Goal: Task Accomplishment & Management: Manage account settings

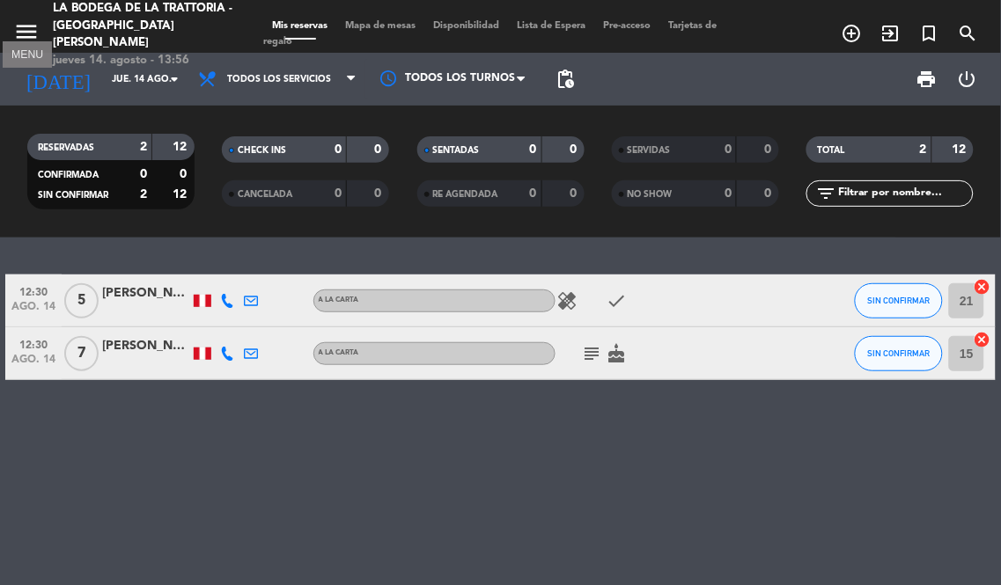
click at [25, 18] on icon "menu" at bounding box center [26, 31] width 26 height 26
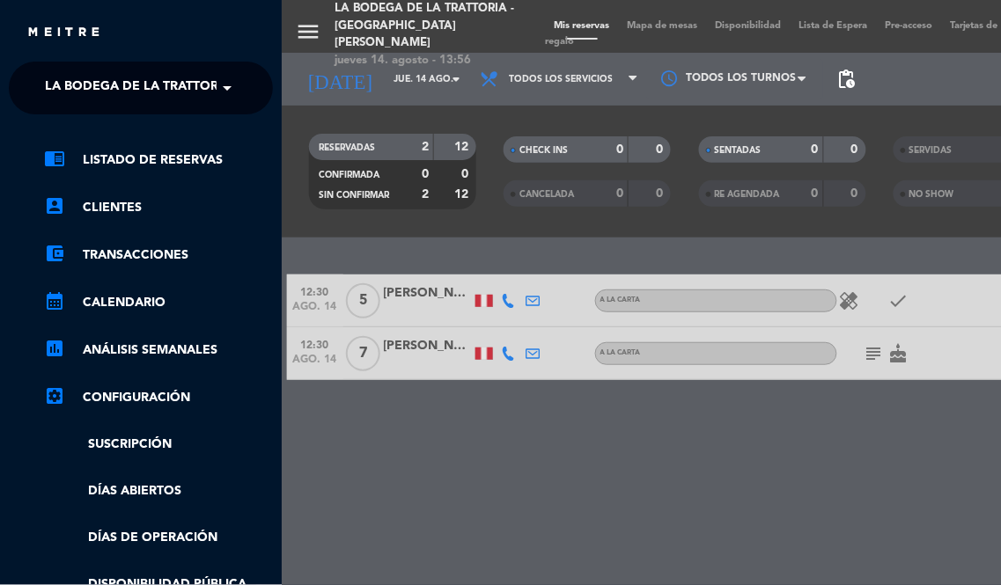
click at [217, 91] on span at bounding box center [232, 88] width 30 height 37
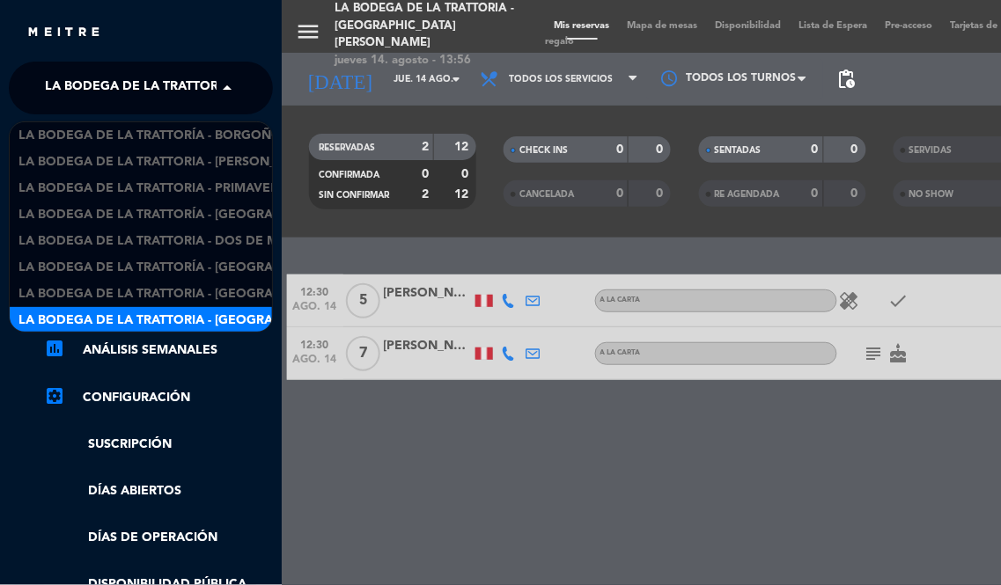
scroll to position [2, 0]
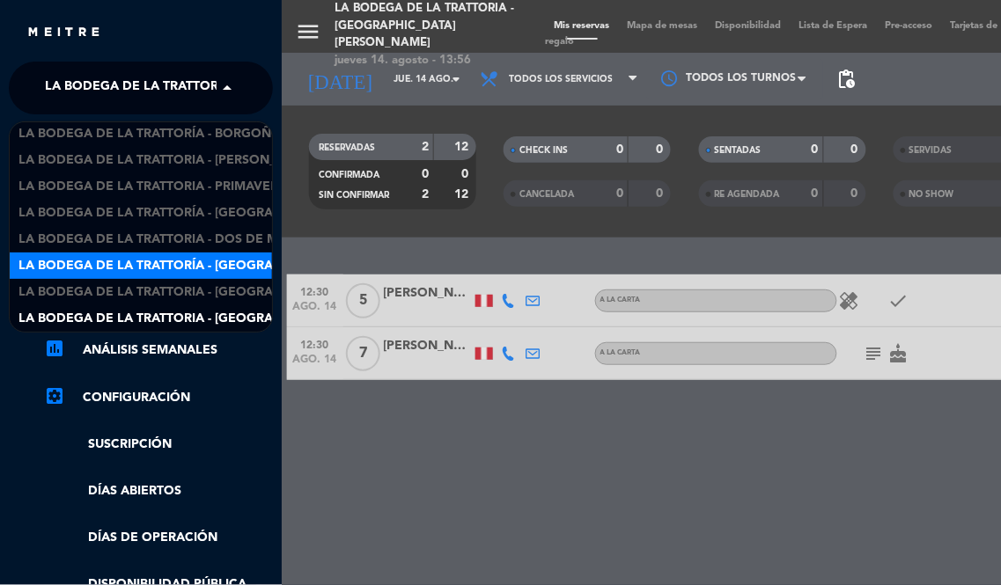
click at [245, 261] on span "La Bodega de la Trattoría - [GEOGRAPHIC_DATA][PERSON_NAME]" at bounding box center [232, 266] width 429 height 20
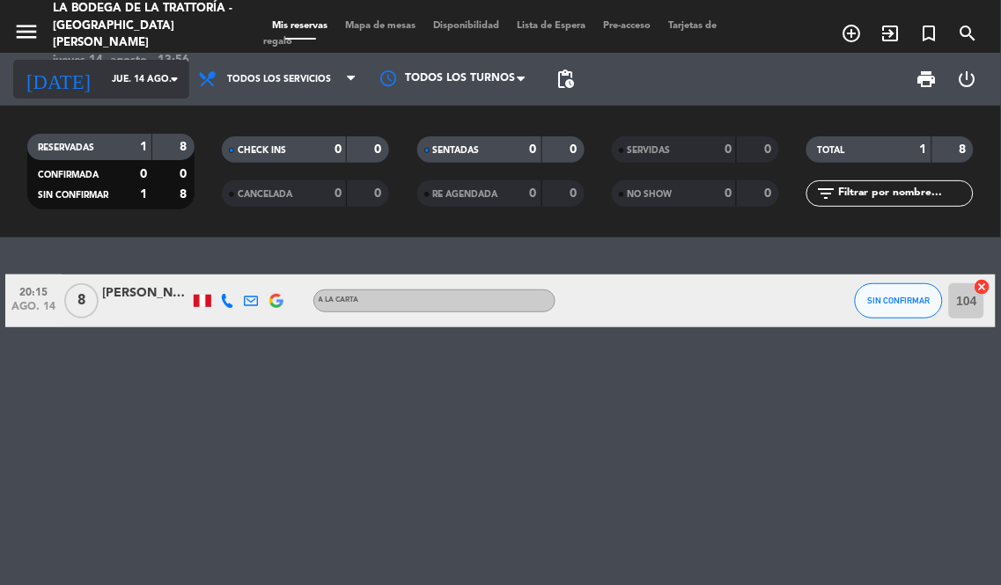
click at [110, 69] on input "jue. 14 ago." at bounding box center [167, 79] width 129 height 28
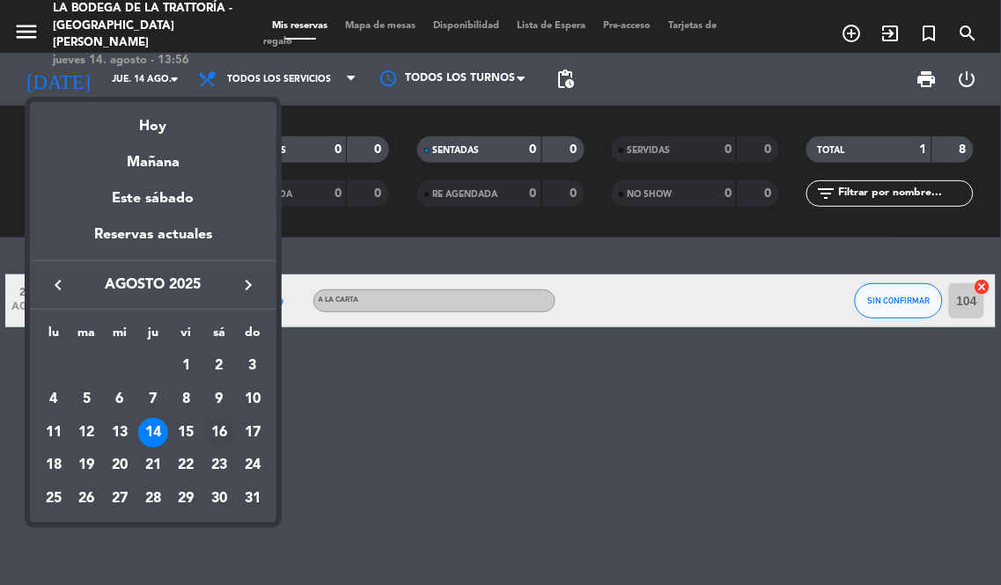
click at [216, 436] on div "16" at bounding box center [219, 433] width 30 height 30
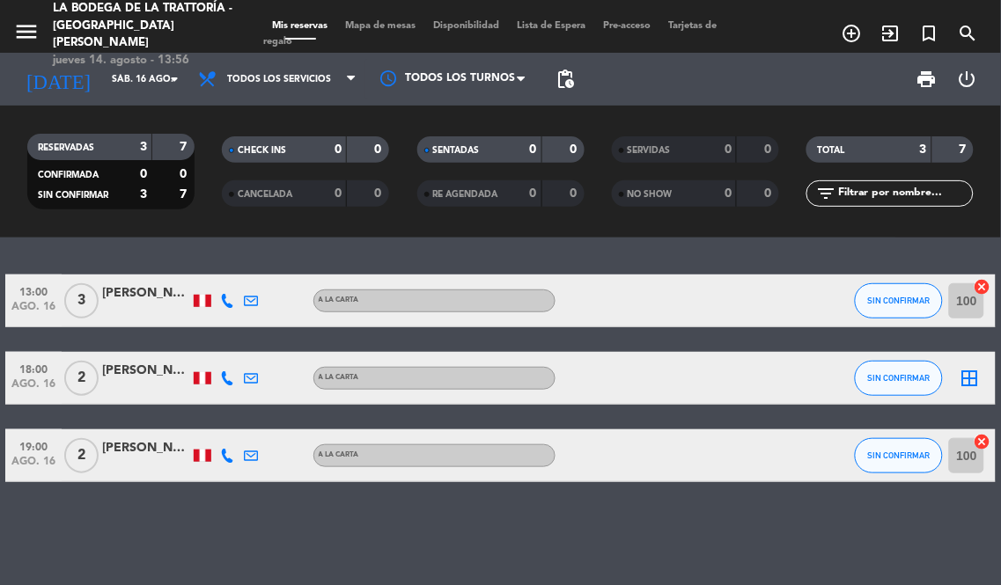
click at [110, 291] on div "[PERSON_NAME] [PERSON_NAME]" at bounding box center [146, 294] width 88 height 20
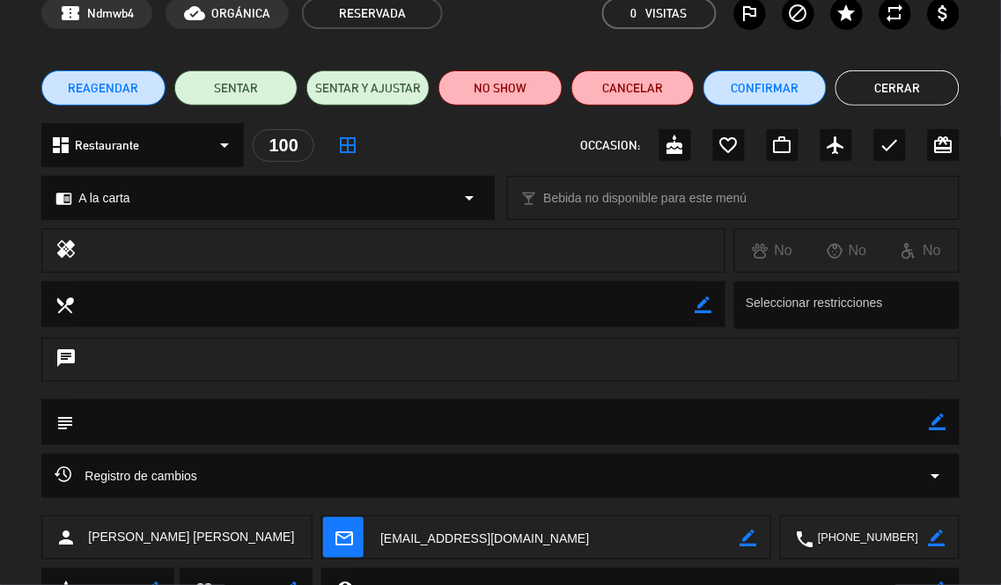
scroll to position [169, 0]
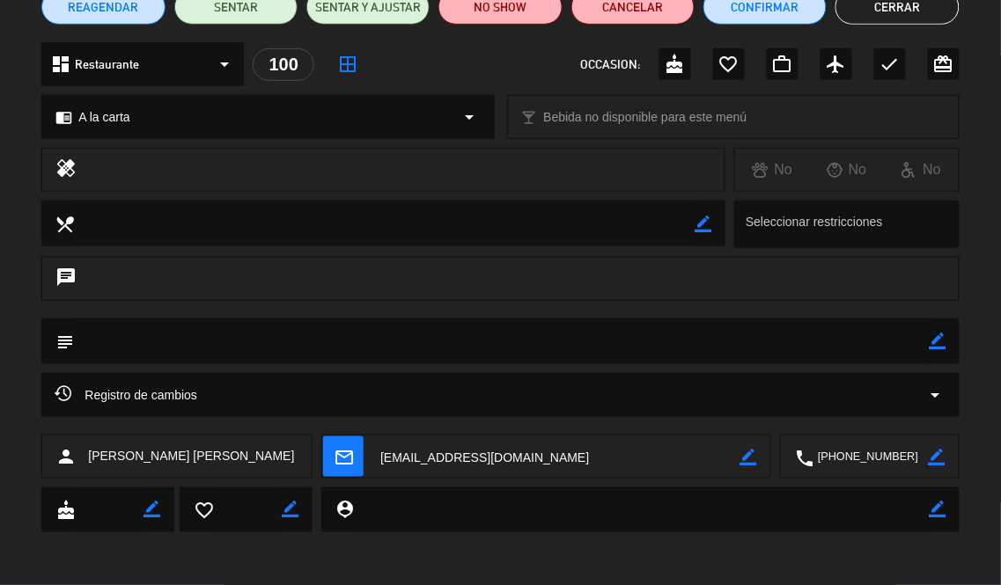
click at [873, 460] on textarea at bounding box center [871, 458] width 114 height 44
click at [0, 317] on div "chat" at bounding box center [500, 288] width 1001 height 62
click at [0, 357] on div "subject border_color" at bounding box center [500, 346] width 1001 height 55
click at [0, 379] on div "Registro de cambios arrow_drop_down" at bounding box center [500, 404] width 1001 height 62
drag, startPoint x: 908, startPoint y: 21, endPoint x: 902, endPoint y: 14, distance: 9.4
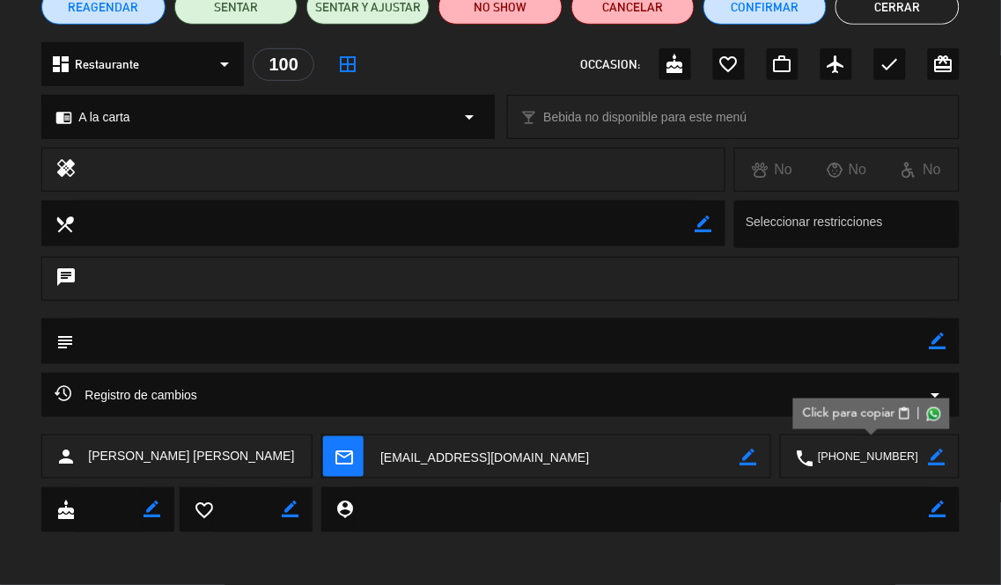
click at [905, 18] on button "Cerrar" at bounding box center [897, 6] width 123 height 35
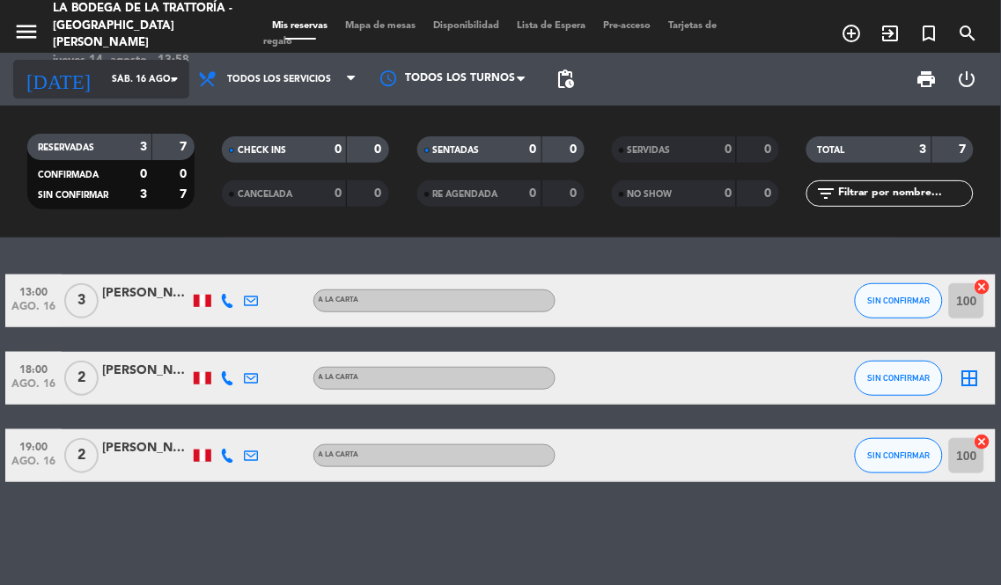
click at [103, 77] on input "sáb. 16 ago." at bounding box center [167, 79] width 129 height 28
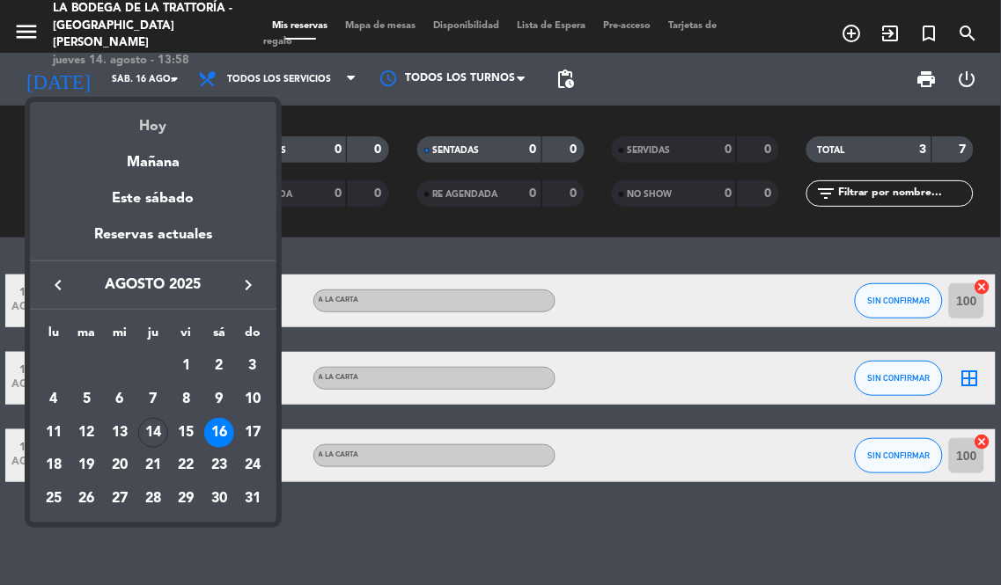
click at [152, 127] on div "Hoy" at bounding box center [153, 120] width 247 height 36
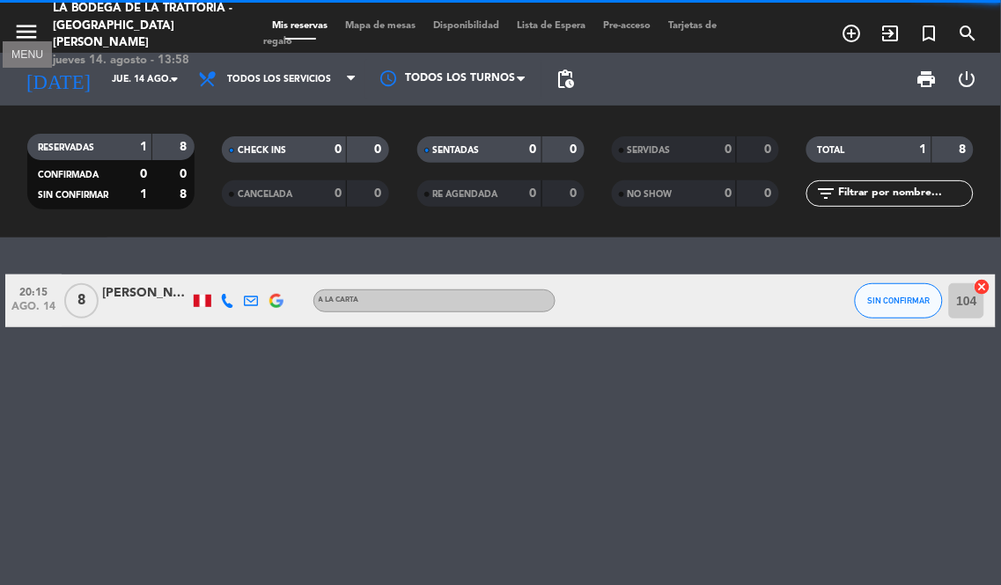
click at [27, 22] on icon "menu" at bounding box center [26, 31] width 26 height 26
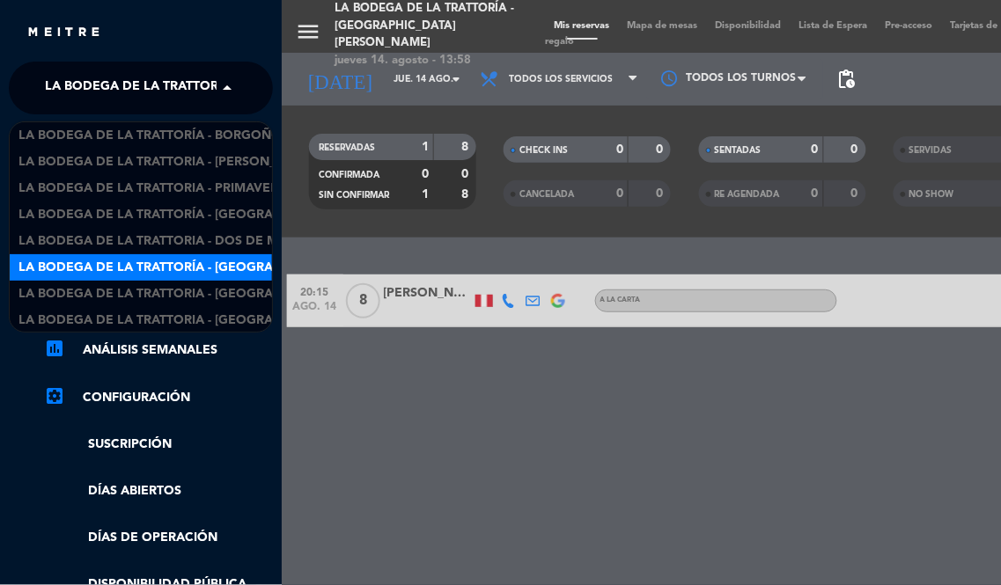
click at [198, 83] on span "La Bodega de la Trattoría - [GEOGRAPHIC_DATA][PERSON_NAME]" at bounding box center [259, 88] width 429 height 37
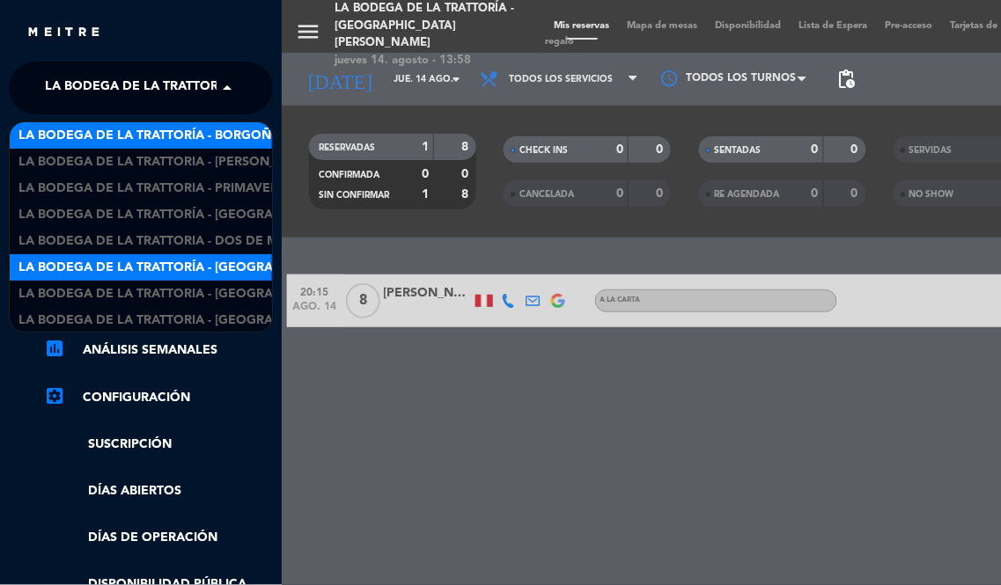
scroll to position [2, 0]
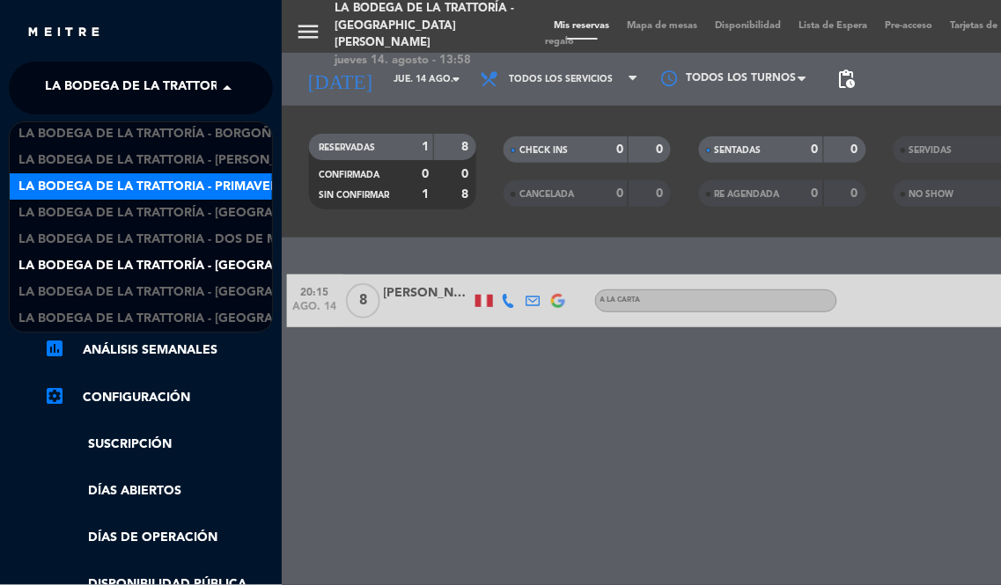
click at [244, 186] on span "La Bodega de la Trattoria - Primavera" at bounding box center [152, 187] width 269 height 20
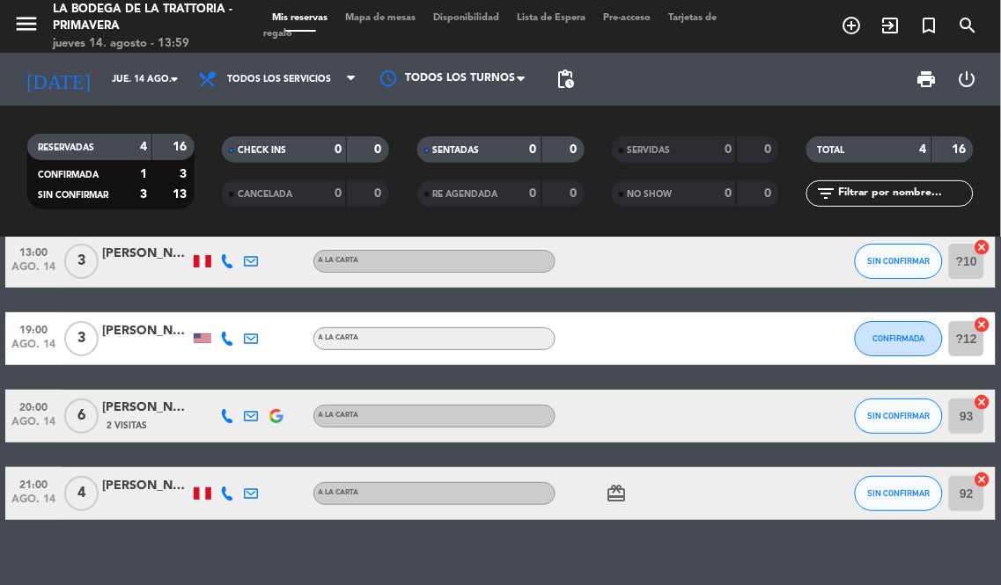
scroll to position [62, 0]
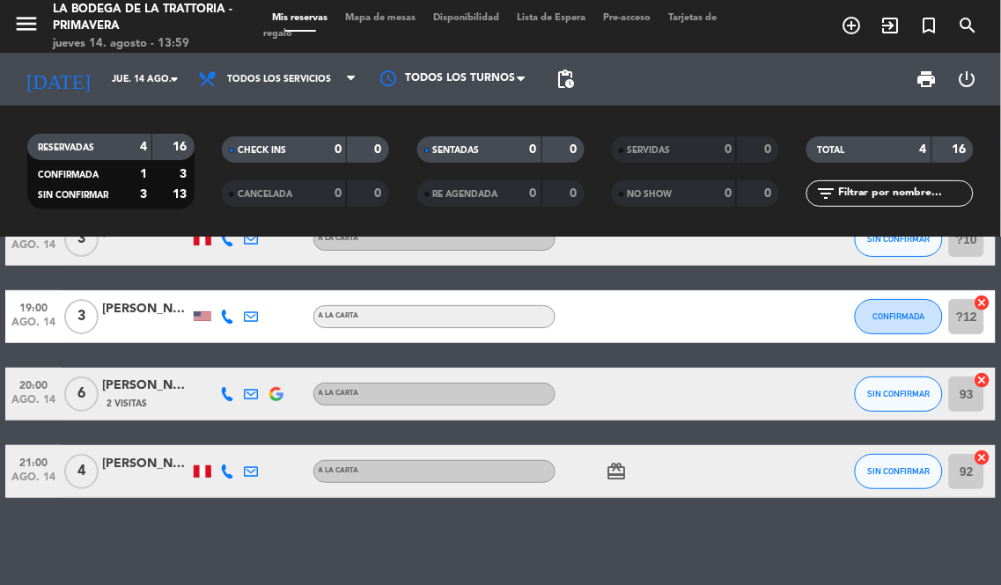
click at [135, 462] on div "[PERSON_NAME]" at bounding box center [146, 464] width 88 height 20
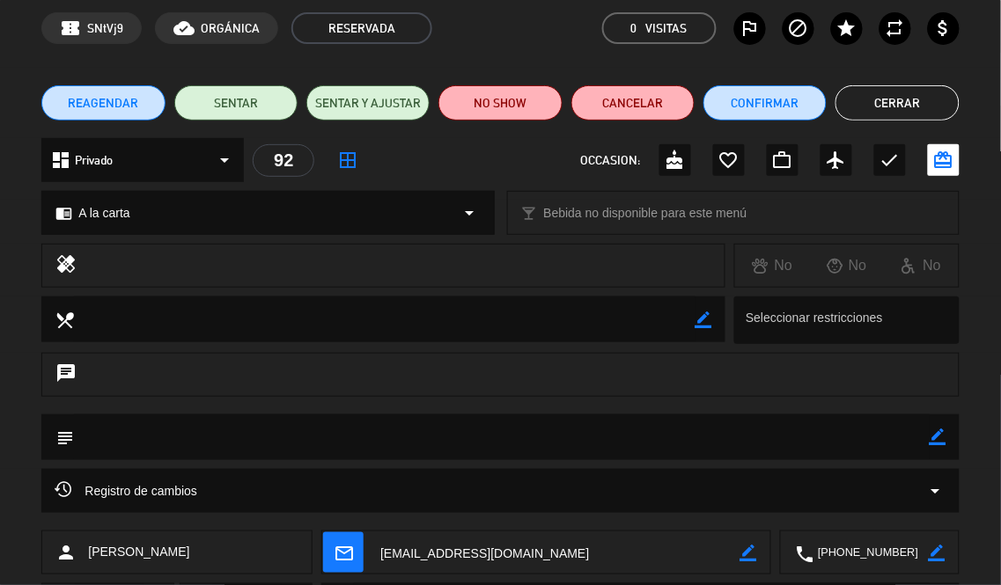
scroll to position [169, 0]
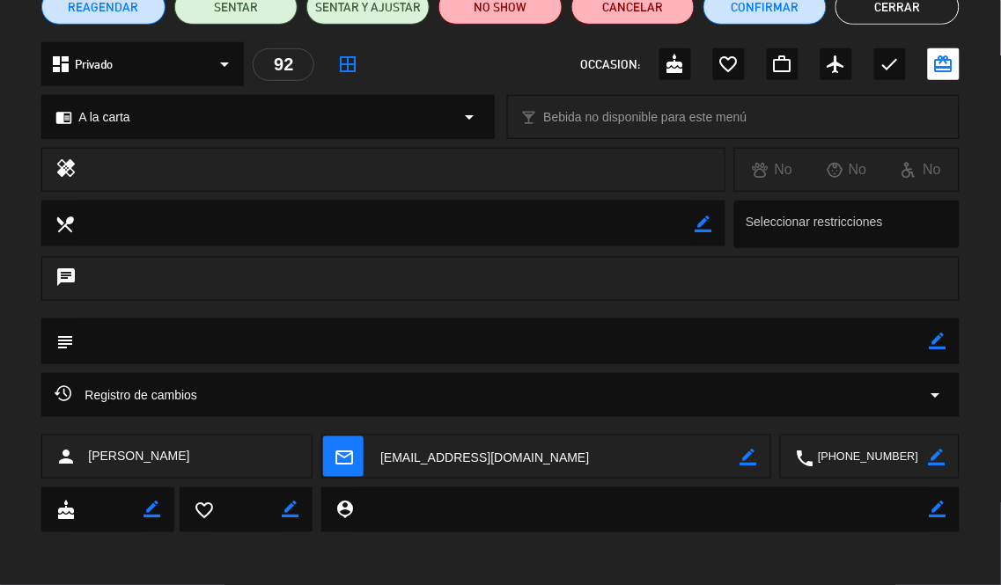
click at [852, 458] on textarea at bounding box center [871, 458] width 114 height 44
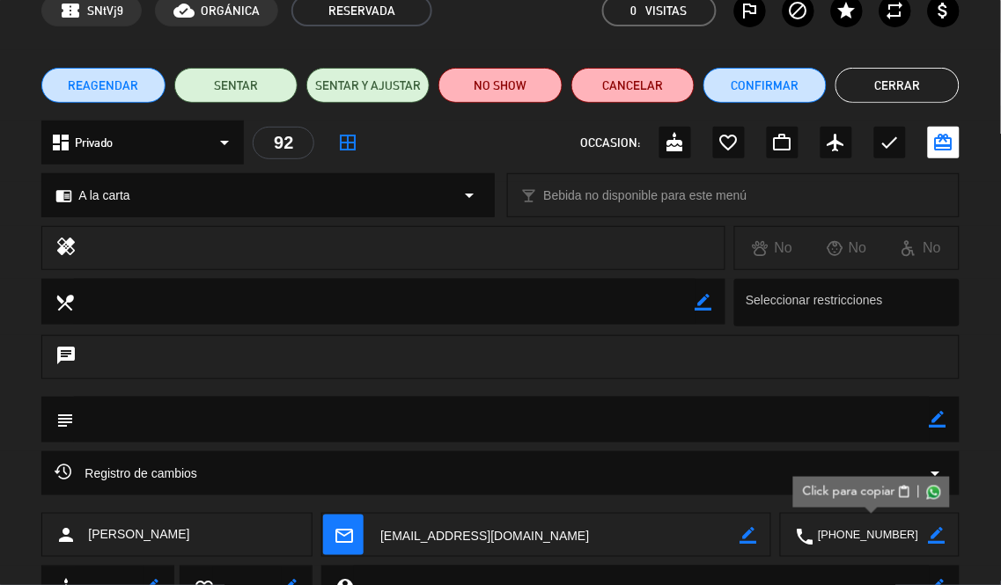
scroll to position [0, 0]
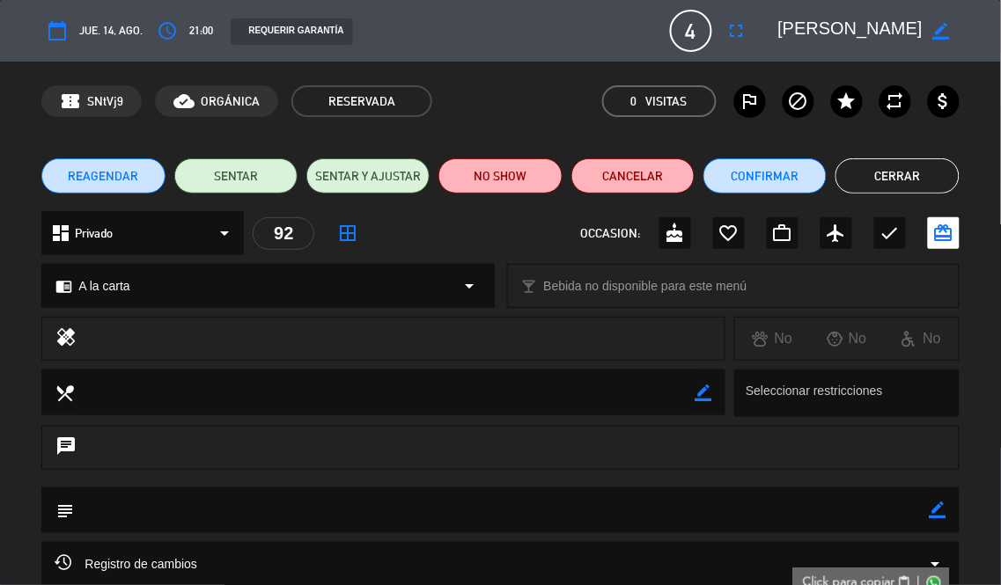
click at [895, 173] on button "Cerrar" at bounding box center [897, 175] width 123 height 35
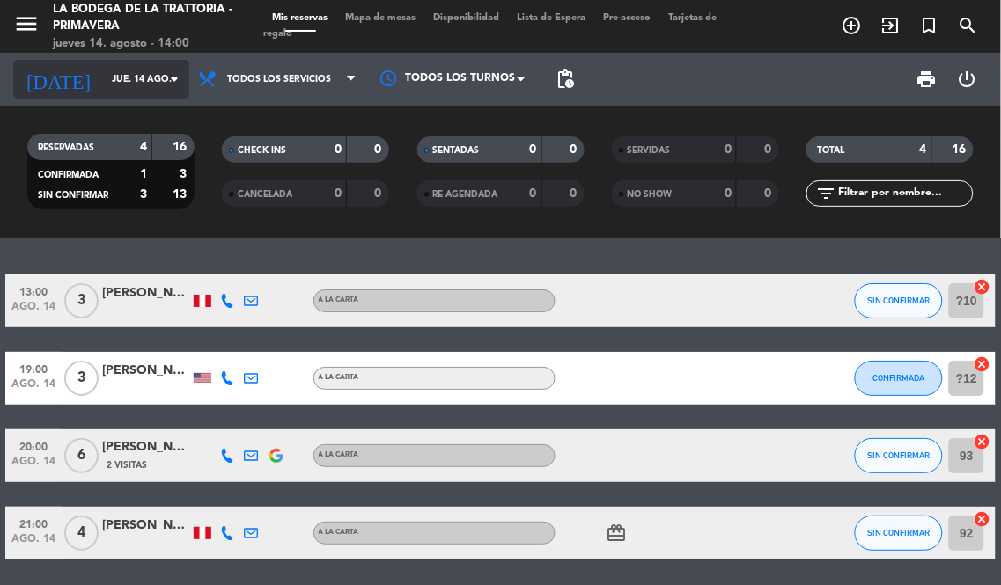
click at [103, 75] on input "jue. 14 ago." at bounding box center [167, 79] width 129 height 28
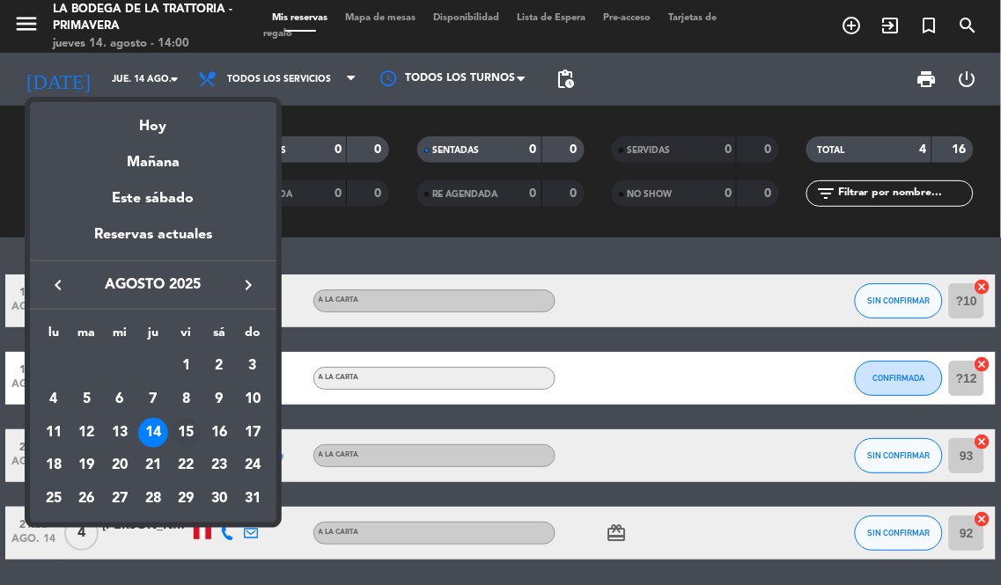
click at [187, 433] on div "15" at bounding box center [186, 433] width 30 height 30
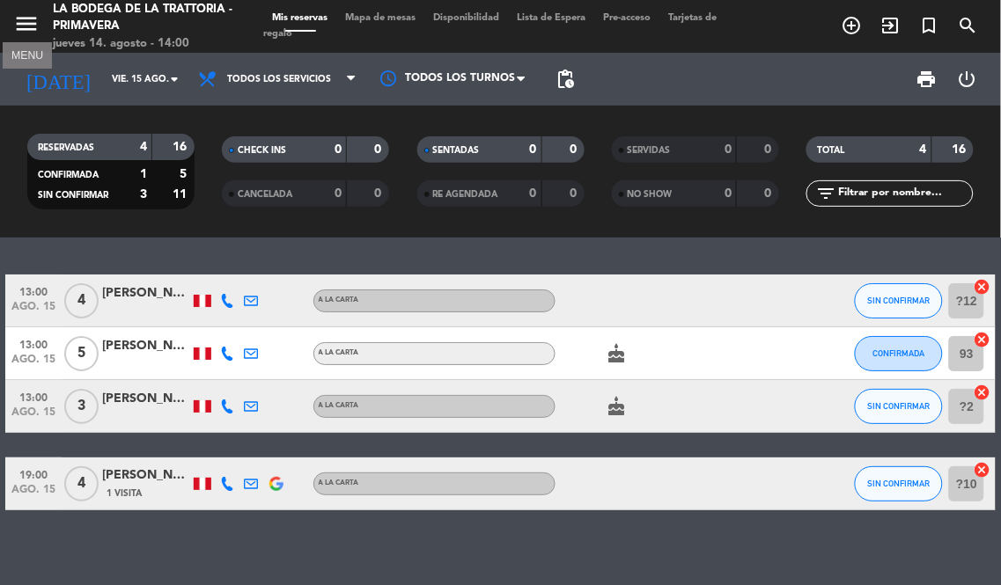
click at [27, 16] on icon "menu" at bounding box center [26, 24] width 26 height 26
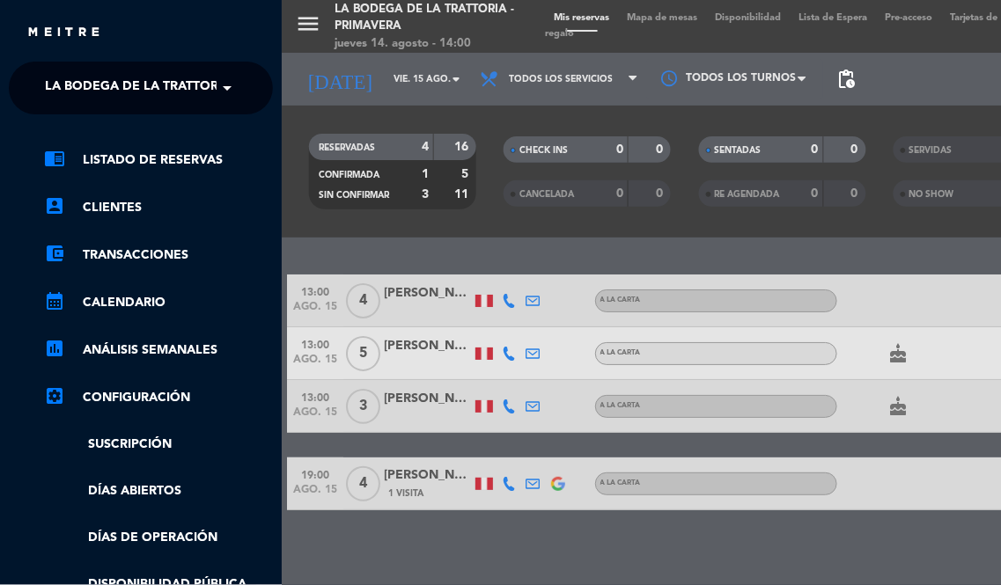
click at [172, 68] on ng-select "× La Bodega de la Trattoria - Primavera ×" at bounding box center [141, 88] width 264 height 53
click at [173, 93] on span "La Bodega de la Trattoria - Primavera" at bounding box center [179, 88] width 269 height 37
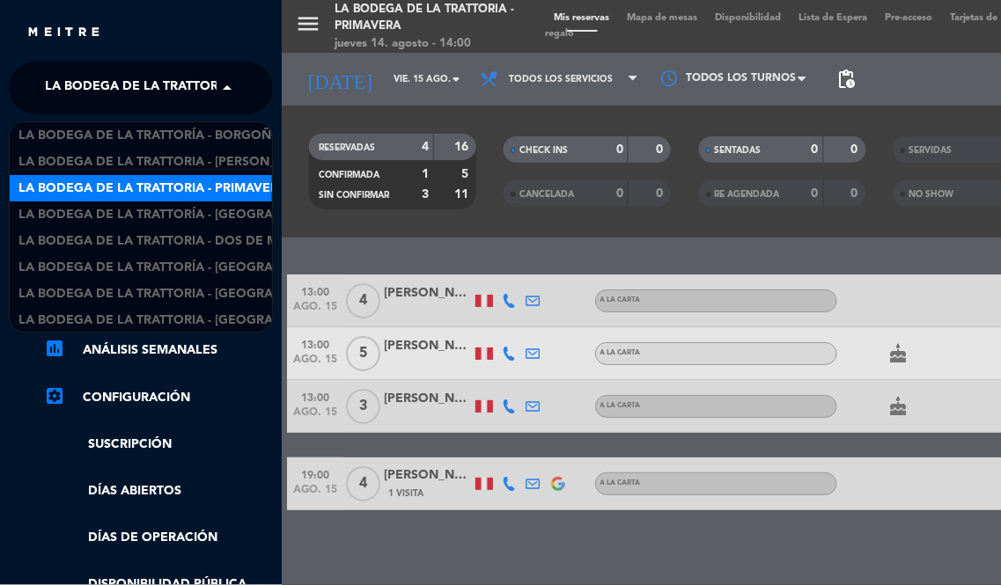
scroll to position [2, 0]
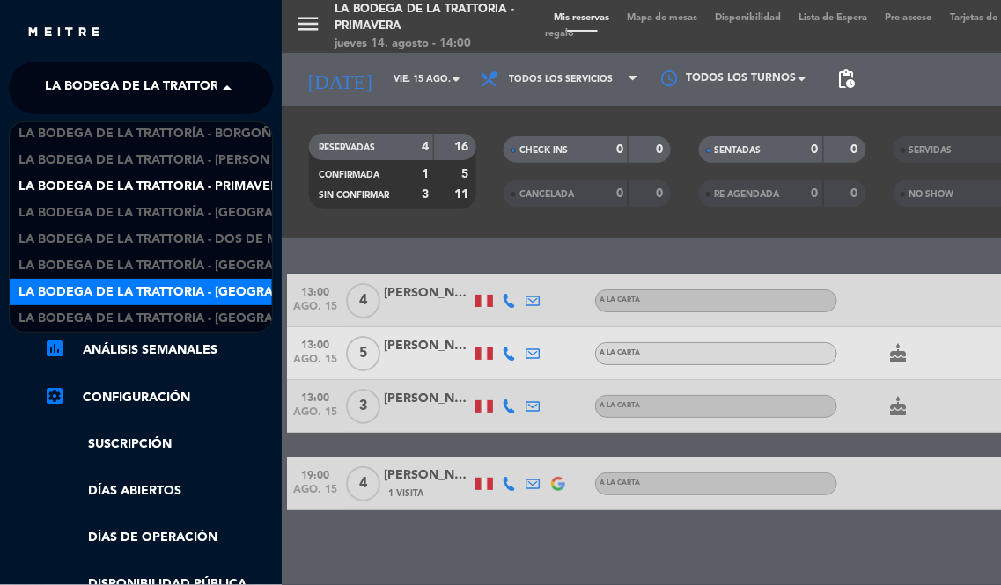
click at [231, 293] on span "La Bodega de la Trattoria - [GEOGRAPHIC_DATA]" at bounding box center [181, 293] width 327 height 20
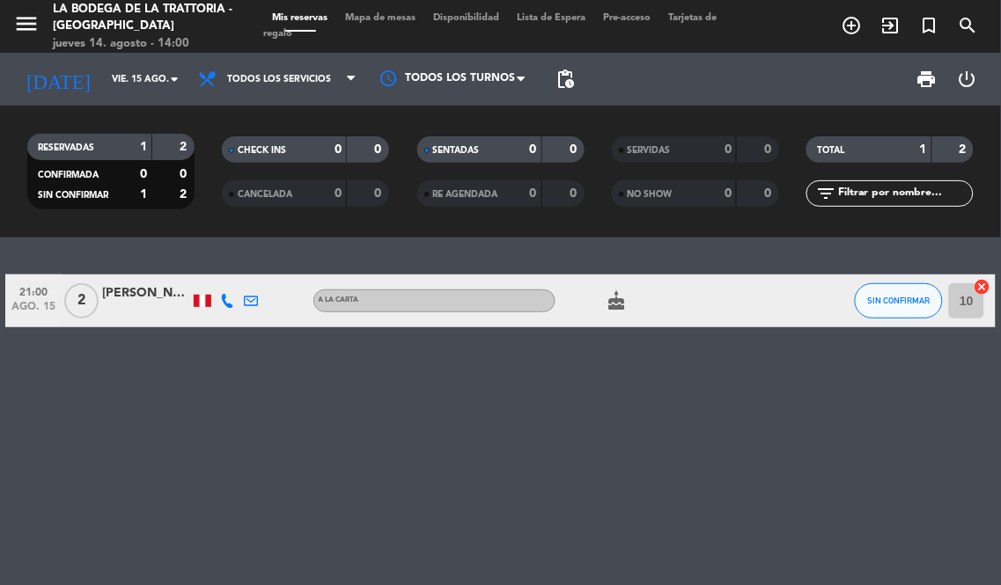
click at [130, 302] on div "[PERSON_NAME]" at bounding box center [146, 294] width 88 height 20
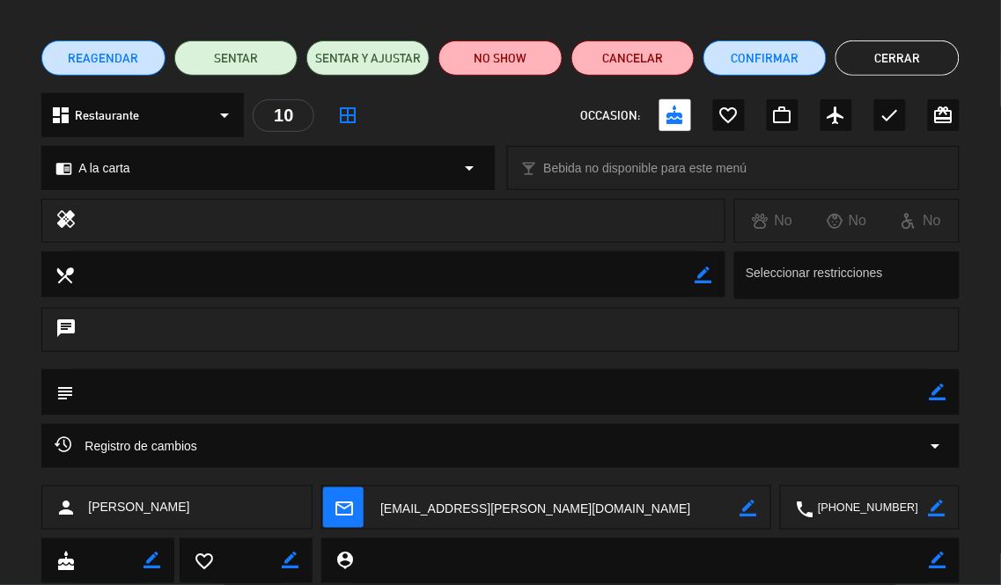
scroll to position [169, 0]
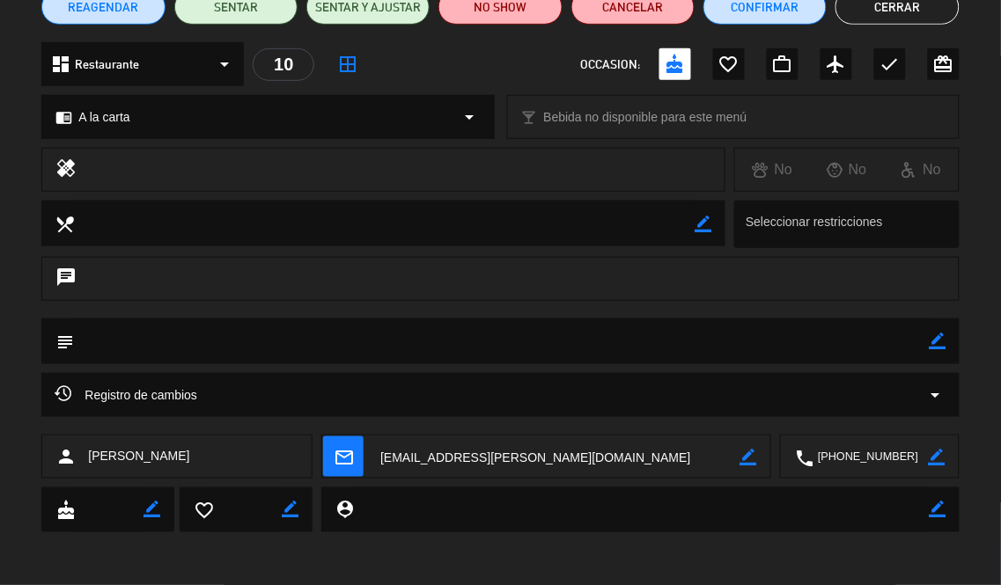
click at [852, 446] on textarea at bounding box center [871, 458] width 114 height 44
click at [460, 443] on textarea at bounding box center [558, 458] width 365 height 44
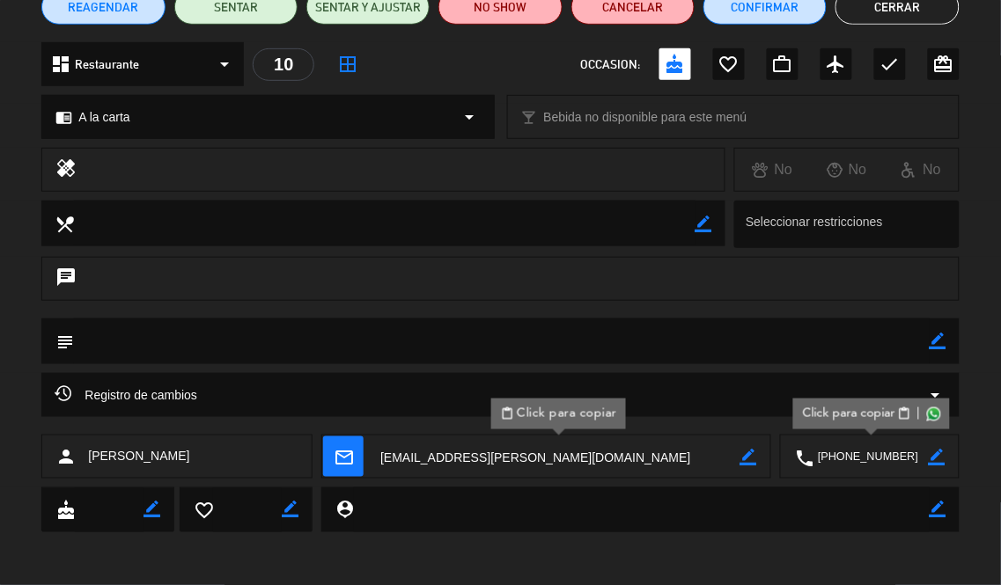
drag, startPoint x: 192, startPoint y: 460, endPoint x: 88, endPoint y: 470, distance: 104.4
click at [88, 470] on div "person [PERSON_NAME]" at bounding box center [176, 457] width 270 height 44
copy span "[PERSON_NAME]"
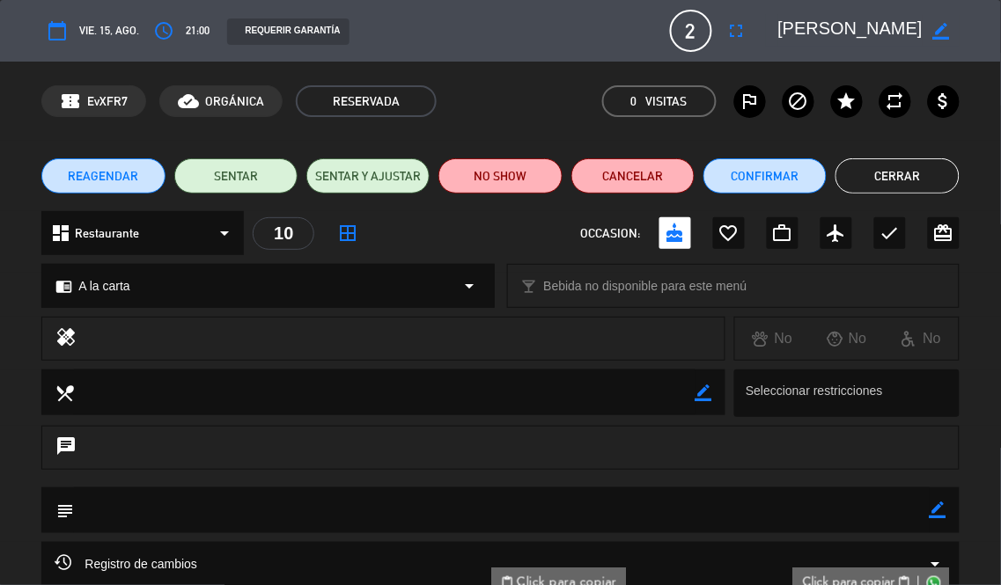
click at [886, 183] on button "Cerrar" at bounding box center [897, 175] width 123 height 35
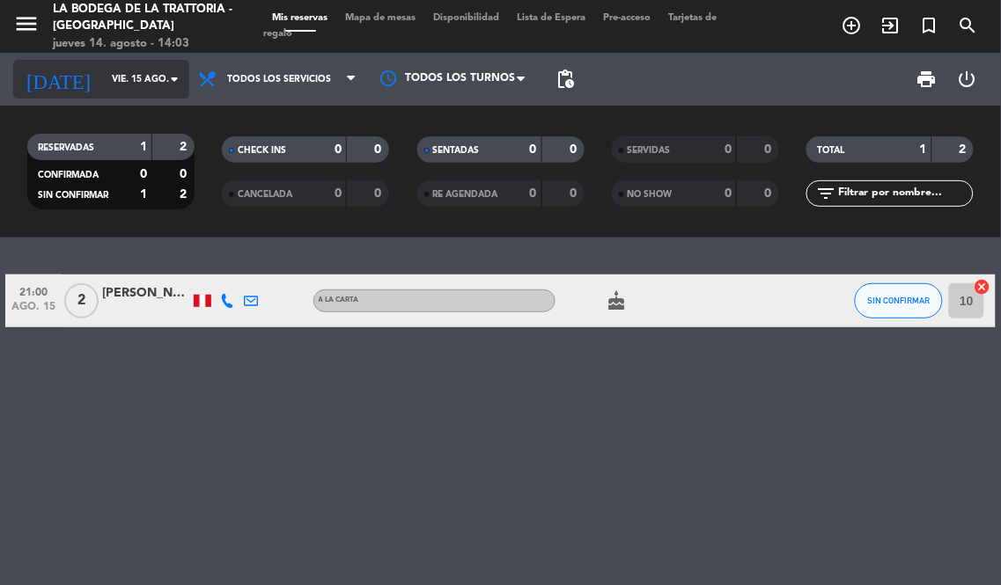
click at [103, 80] on input "vie. 15 ago." at bounding box center [167, 79] width 129 height 28
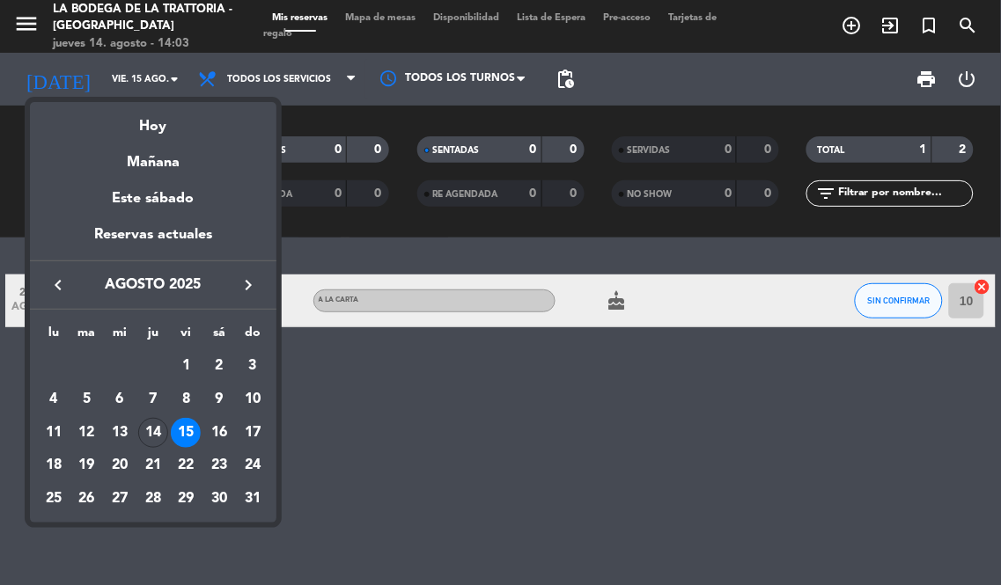
drag, startPoint x: 5, startPoint y: 16, endPoint x: 20, endPoint y: 22, distance: 16.2
click at [4, 18] on div at bounding box center [500, 292] width 1001 height 585
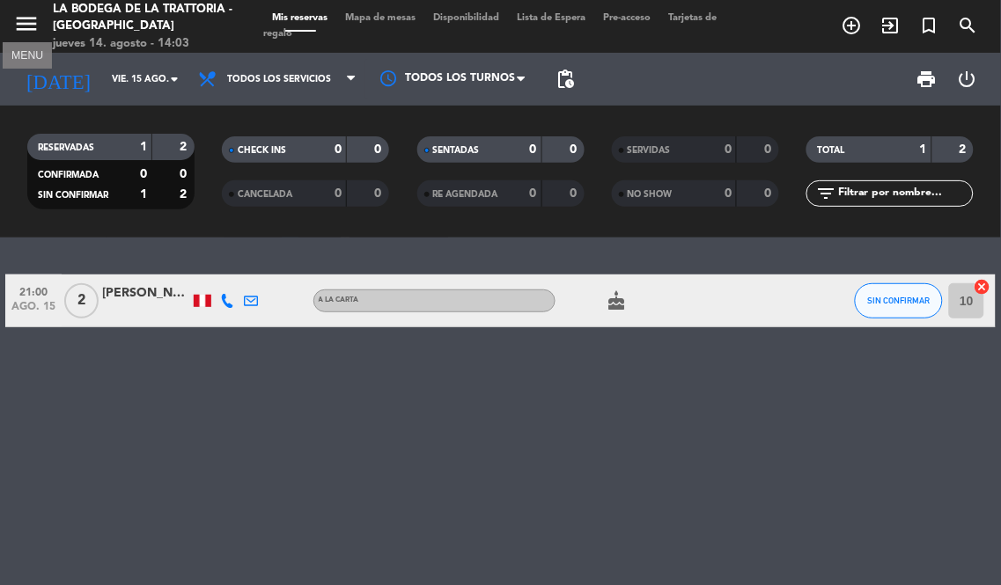
click at [20, 22] on icon "menu" at bounding box center [26, 24] width 26 height 26
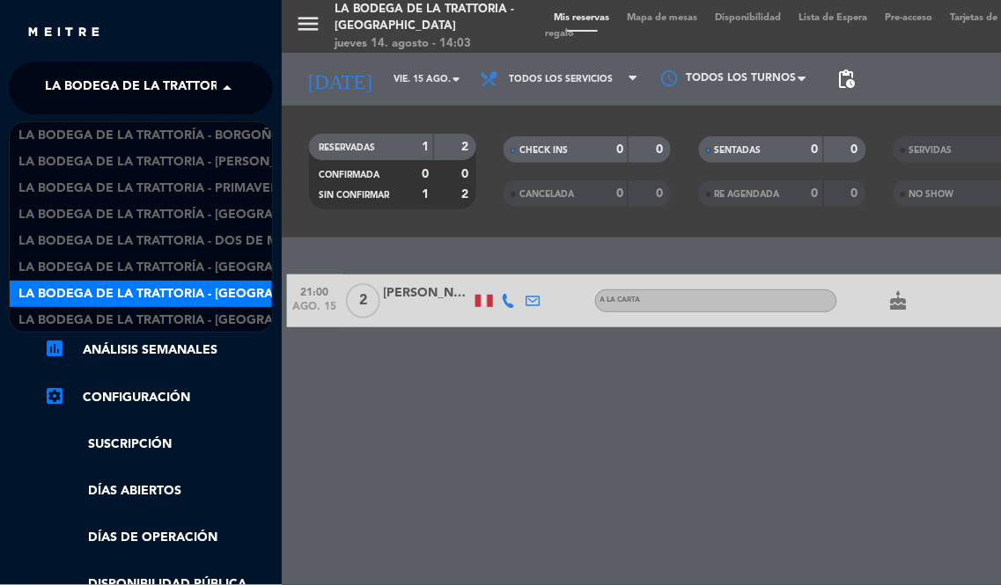
click at [201, 90] on span "La Bodega de la Trattoria - [GEOGRAPHIC_DATA]" at bounding box center [208, 88] width 327 height 37
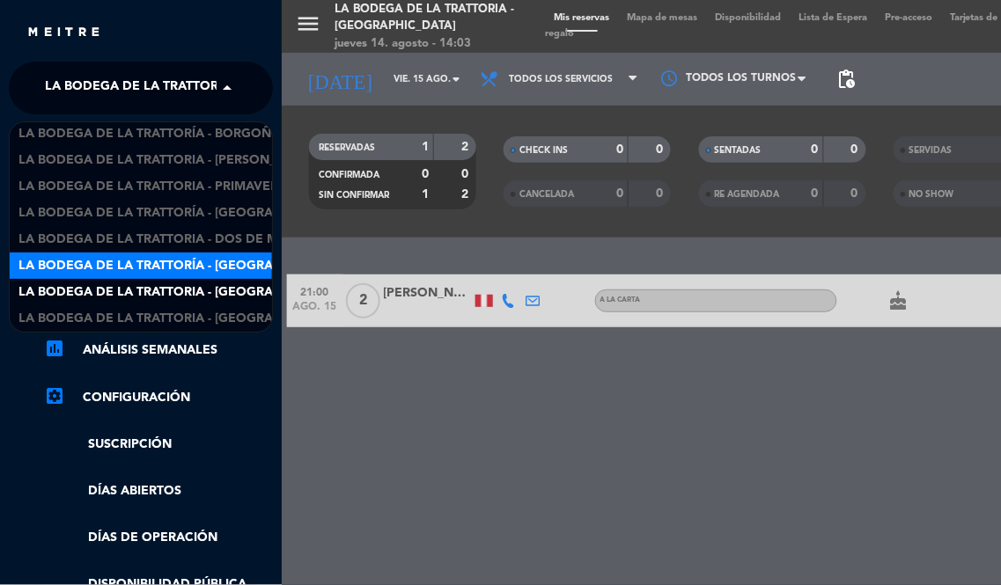
click at [233, 258] on span "La Bodega de la Trattoría - [GEOGRAPHIC_DATA][PERSON_NAME]" at bounding box center [232, 266] width 429 height 20
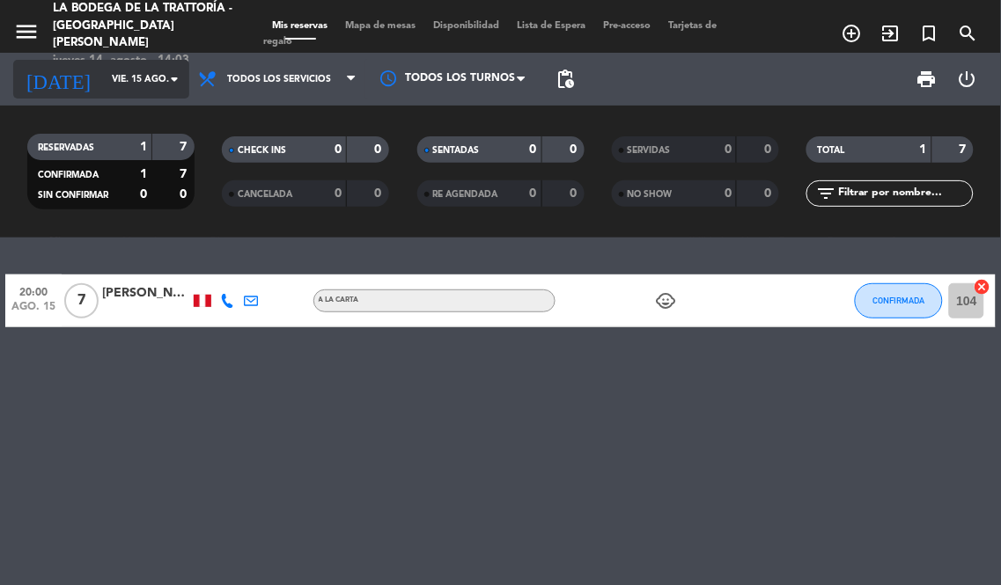
click at [103, 86] on input "vie. 15 ago." at bounding box center [167, 79] width 129 height 28
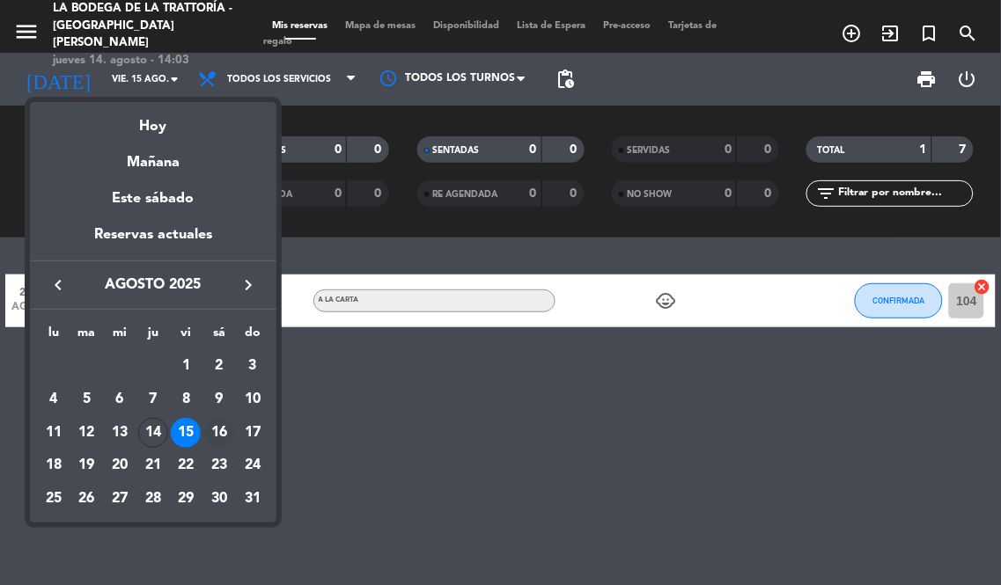
click at [217, 446] on div "16" at bounding box center [219, 433] width 30 height 30
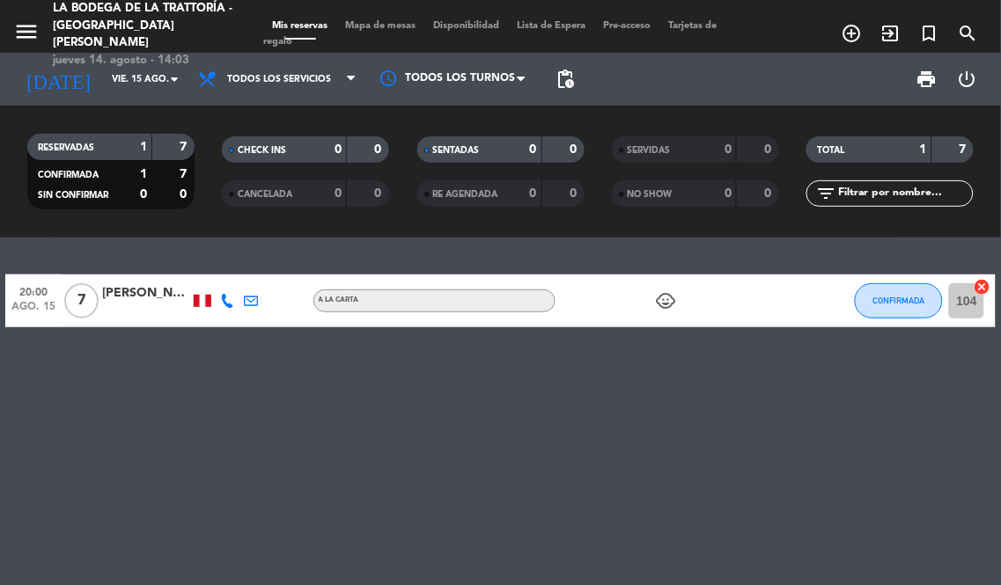
type input "sáb. 16 ago."
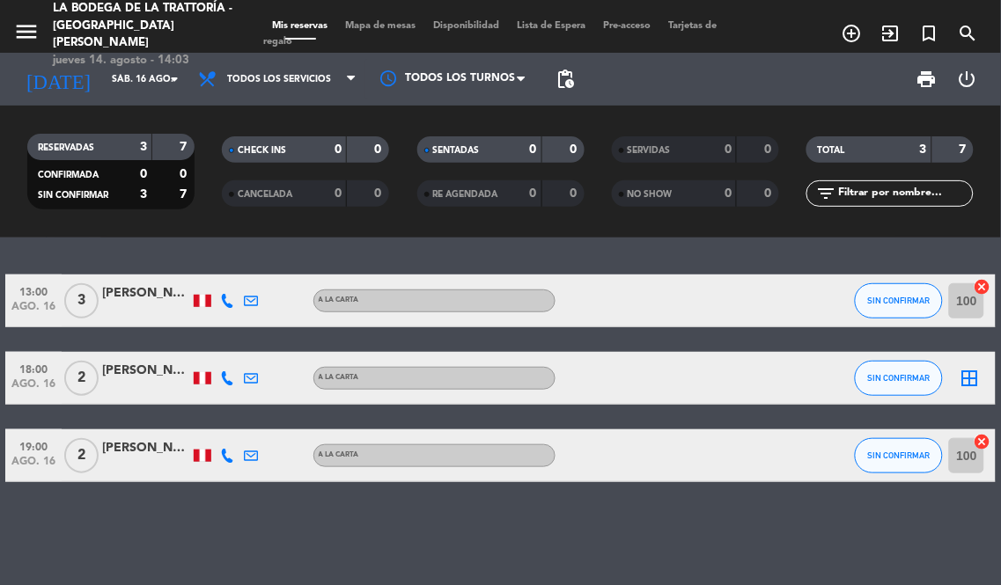
click at [150, 374] on div "[PERSON_NAME] prada [PERSON_NAME]" at bounding box center [146, 371] width 88 height 20
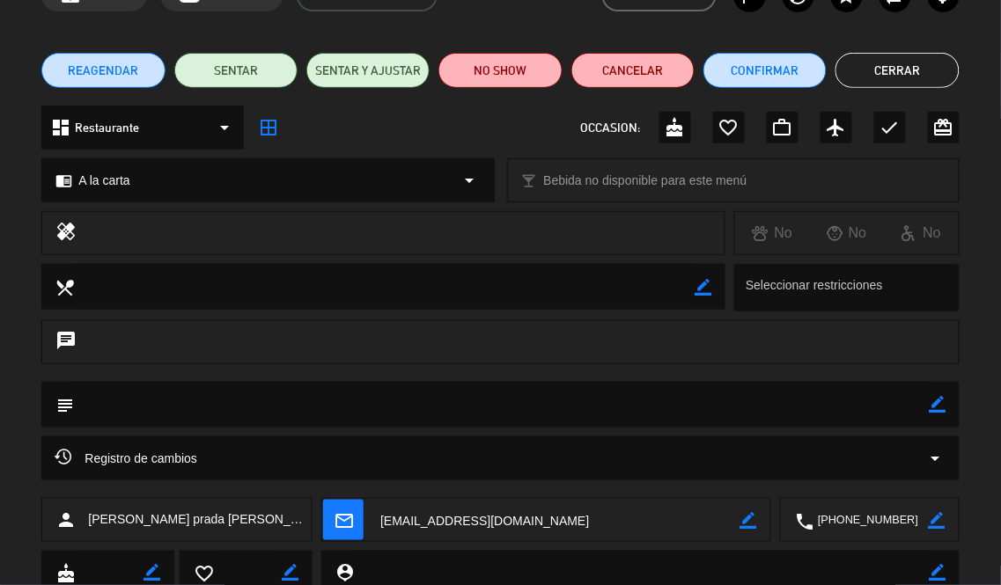
scroll to position [71, 0]
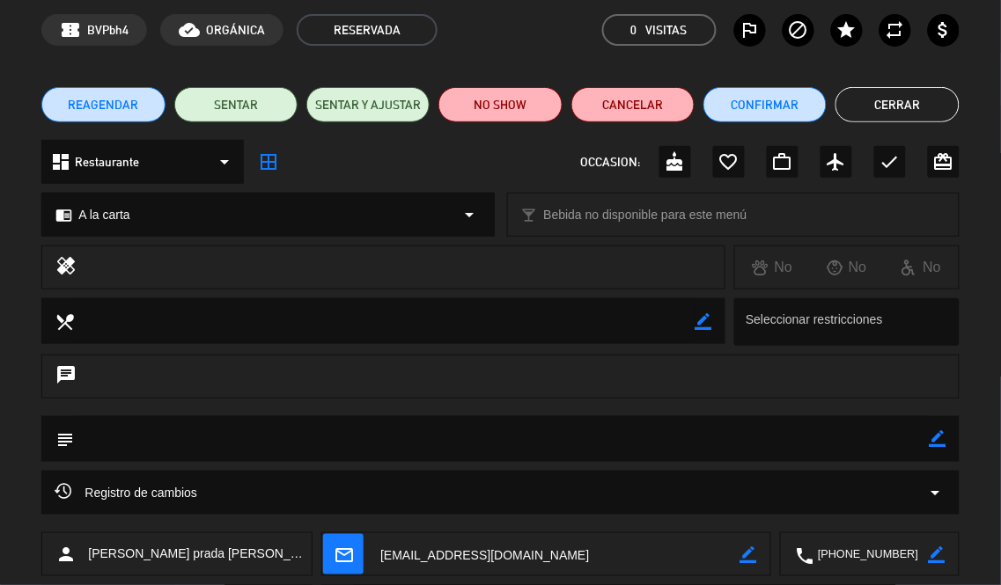
click at [891, 106] on button "Cerrar" at bounding box center [897, 104] width 123 height 35
